Goal: Browse casually: Explore the website without a specific task or goal

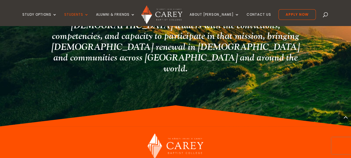
scroll to position [1051, 0]
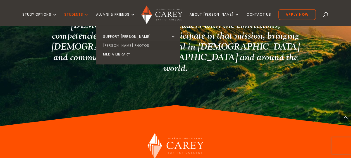
click at [121, 46] on link "[PERSON_NAME] Photos" at bounding box center [140, 45] width 84 height 9
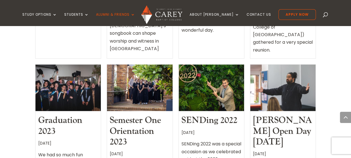
scroll to position [322, 0]
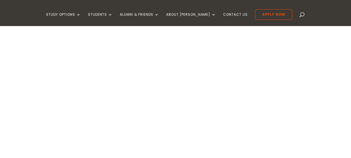
type textarea "*********"
type input "******"
type input "*******"
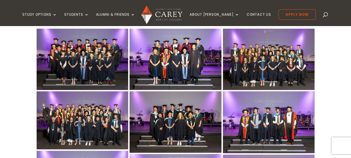
scroll to position [166, 0]
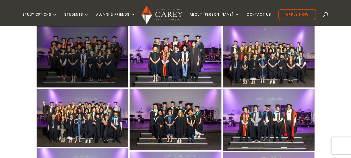
click at [79, 60] on div at bounding box center [83, 56] width 92 height 61
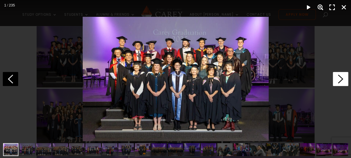
click at [344, 78] on icon at bounding box center [340, 79] width 15 height 14
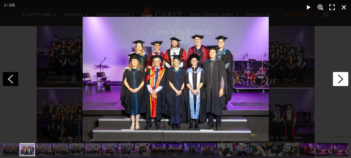
click at [344, 78] on icon at bounding box center [340, 79] width 15 height 14
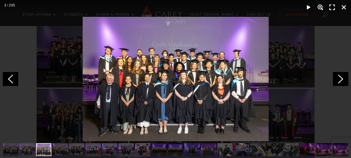
click at [330, 47] on div at bounding box center [175, 79] width 351 height 158
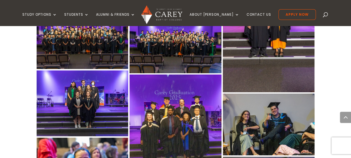
scroll to position [368, 0]
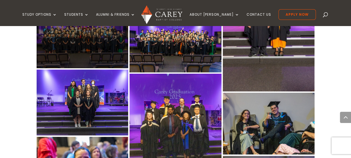
click at [104, 54] on div at bounding box center [83, 37] width 92 height 61
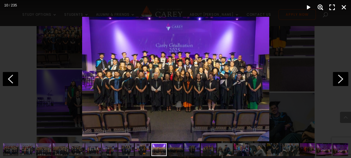
click at [335, 52] on div at bounding box center [175, 79] width 351 height 158
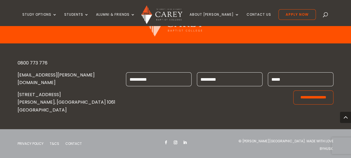
scroll to position [3427, 0]
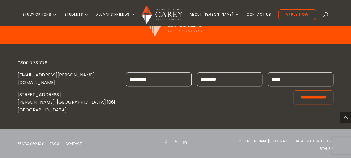
scroll to position [5128, 0]
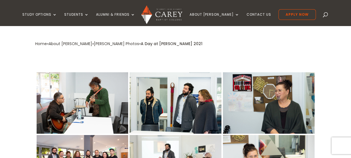
scroll to position [176, 0]
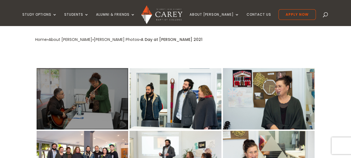
click at [90, 75] on div at bounding box center [83, 98] width 92 height 61
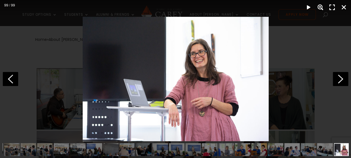
scroll to position [0, 0]
